Goal: Entertainment & Leisure: Consume media (video, audio)

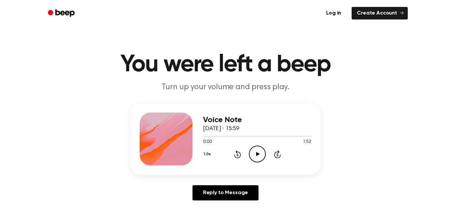
click at [256, 154] on icon at bounding box center [258, 154] width 4 height 4
click at [204, 137] on span at bounding box center [204, 136] width 5 height 5
click at [204, 137] on div at bounding box center [257, 135] width 108 height 5
click at [254, 156] on icon "Play Audio" at bounding box center [257, 154] width 17 height 17
drag, startPoint x: 205, startPoint y: 137, endPoint x: 193, endPoint y: 134, distance: 12.5
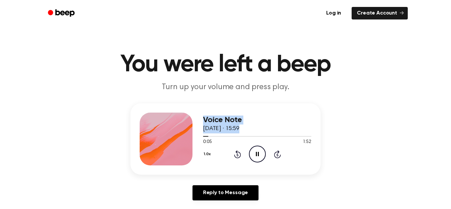
click at [193, 134] on div "Voice Note [DATE] · 15:59 0:05 1:52 Your browser does not support the [object O…" at bounding box center [225, 138] width 190 height 71
click at [203, 137] on div at bounding box center [207, 136] width 8 height 1
click at [259, 154] on icon at bounding box center [258, 154] width 4 height 4
click at [253, 153] on icon "Play Audio" at bounding box center [257, 154] width 17 height 17
click at [260, 151] on icon "Play Audio" at bounding box center [257, 154] width 17 height 17
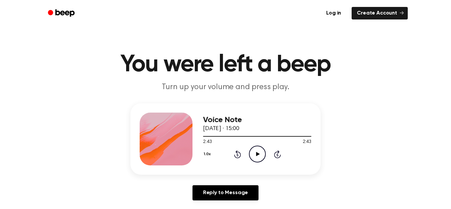
click at [435, 24] on header "Log in Create Account" at bounding box center [225, 13] width 451 height 26
click at [256, 155] on icon at bounding box center [258, 154] width 4 height 4
